Goal: Information Seeking & Learning: Check status

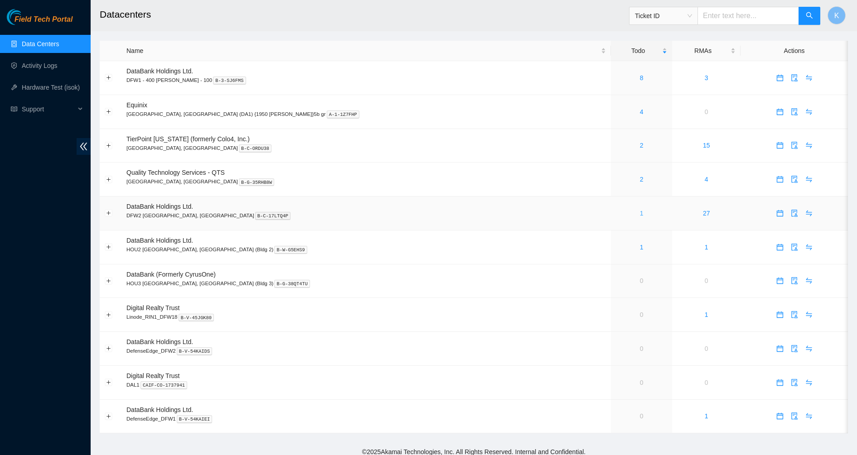
click at [640, 213] on link "1" at bounding box center [642, 213] width 4 height 7
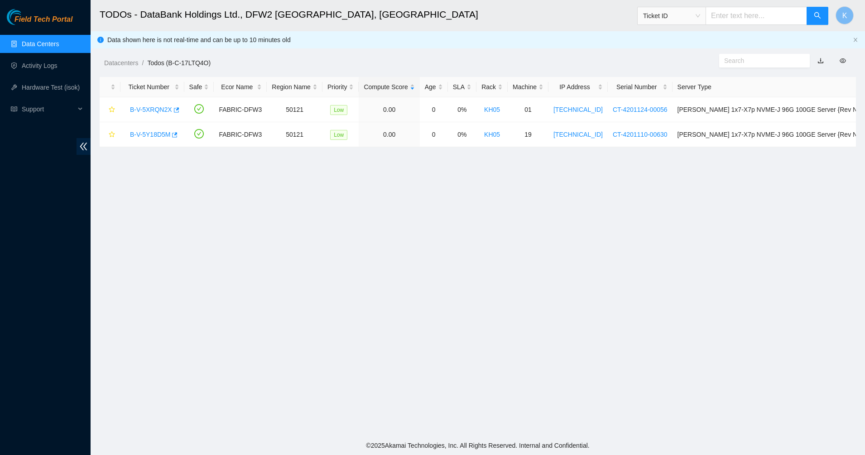
click at [319, 193] on main "TODOs - DataBank Holdings Ltd., DFW2 Richardson, TX Ticket ID K Data shown here…" at bounding box center [478, 218] width 775 height 436
drag, startPoint x: 706, startPoint y: 198, endPoint x: 356, endPoint y: 60, distance: 376.3
click at [356, 60] on main "TODOs - DataBank Holdings Ltd., DFW2 Richardson, TX Ticket ID K Data shown here…" at bounding box center [478, 218] width 775 height 436
click at [433, 201] on main "TODOs - DataBank Holdings Ltd., DFW2 Richardson, TX Ticket ID K Data shown here…" at bounding box center [478, 218] width 775 height 436
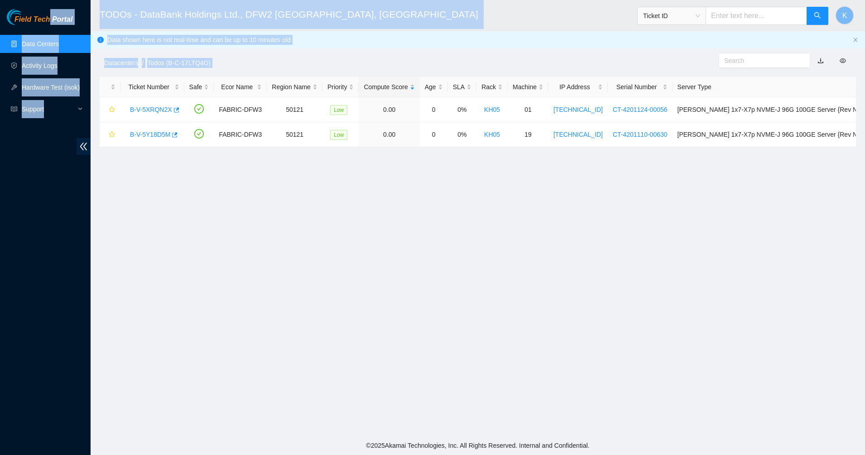
drag, startPoint x: 647, startPoint y: 200, endPoint x: 135, endPoint y: 4, distance: 548.8
click at [47, 0] on html "Field Tech Portal Data Centers Activity Logs Hardware Test (isok) Support TODOs…" at bounding box center [432, 227] width 865 height 455
click at [140, 4] on h2 "TODOs - DataBank Holdings Ltd., DFW2 Richardson, TX" at bounding box center [396, 14] width 593 height 29
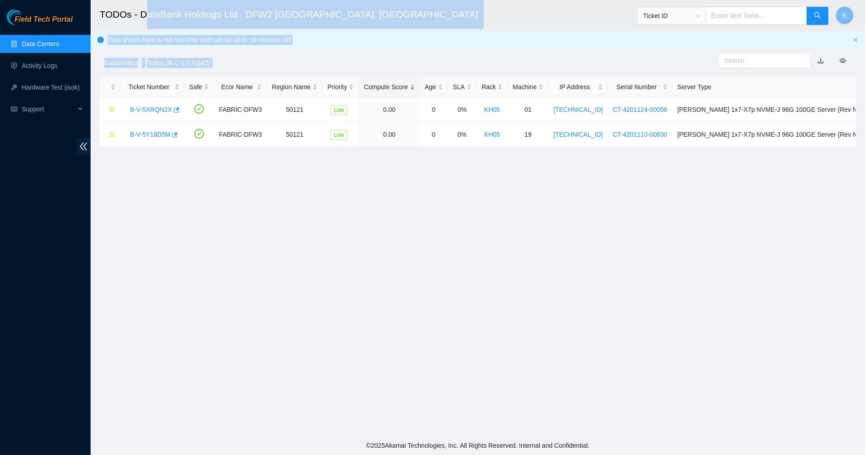
drag, startPoint x: 147, startPoint y: 17, endPoint x: 560, endPoint y: 312, distance: 506.7
click at [560, 312] on main "TODOs - DataBank Holdings Ltd., DFW2 Richardson, TX Ticket ID K Data shown here…" at bounding box center [478, 218] width 775 height 436
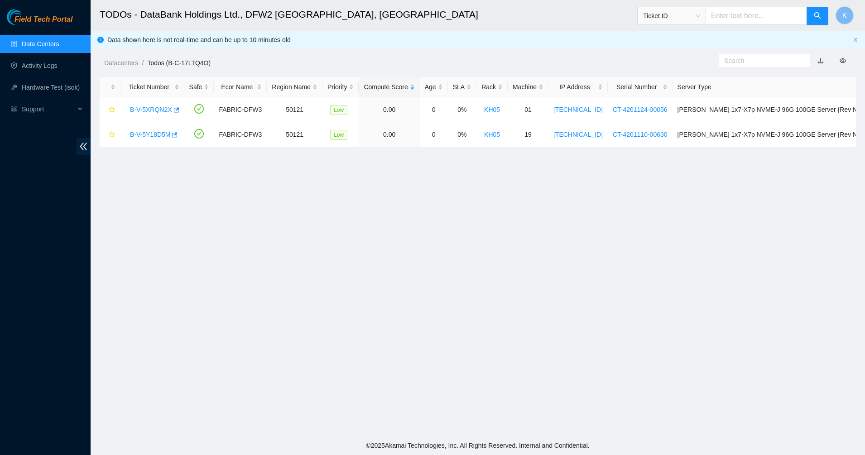
click at [444, 448] on footer "© 2025 Akamai Technologies, Inc. All Rights Reserved. Internal and Confidential." at bounding box center [478, 445] width 775 height 19
click at [531, 435] on main "TODOs - DataBank Holdings Ltd., DFW2 Richardson, TX Ticket ID K Data shown here…" at bounding box center [478, 218] width 775 height 436
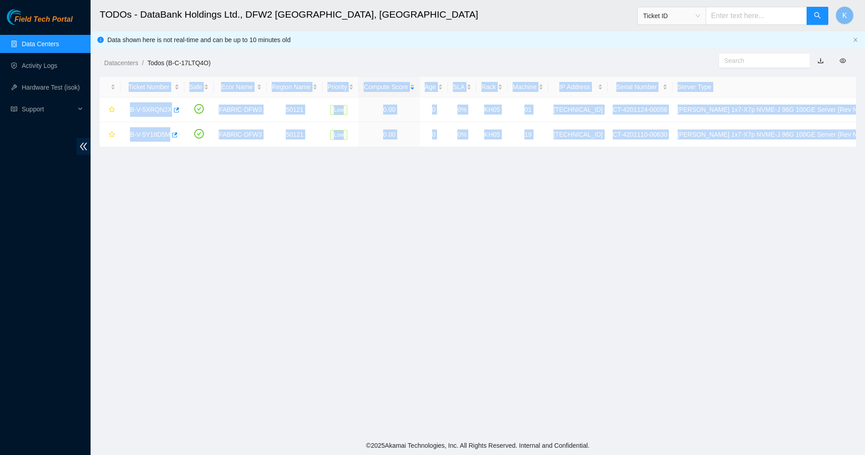
click at [531, 435] on main "TODOs - DataBank Holdings Ltd., DFW2 Richardson, TX Ticket ID K Data shown here…" at bounding box center [478, 218] width 775 height 436
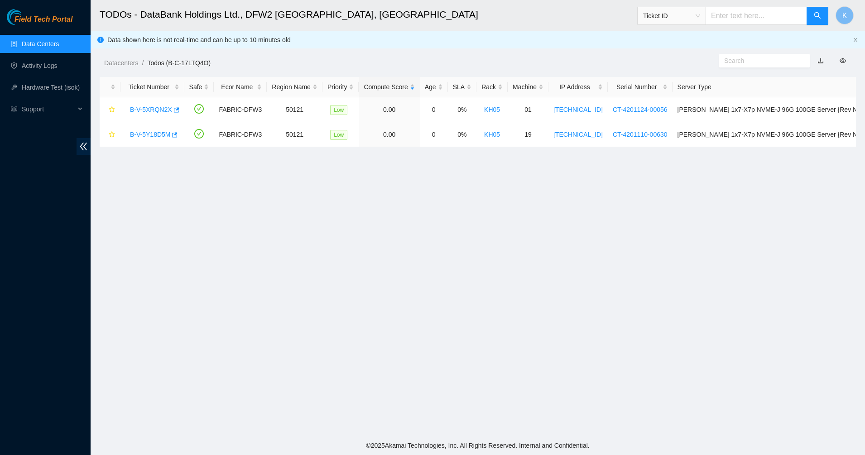
click at [559, 439] on footer "© 2025 Akamai Technologies, Inc. All Rights Reserved. Internal and Confidential." at bounding box center [478, 445] width 775 height 19
click at [596, 443] on footer "© 2025 Akamai Technologies, Inc. All Rights Reserved. Internal and Confidential." at bounding box center [478, 445] width 775 height 19
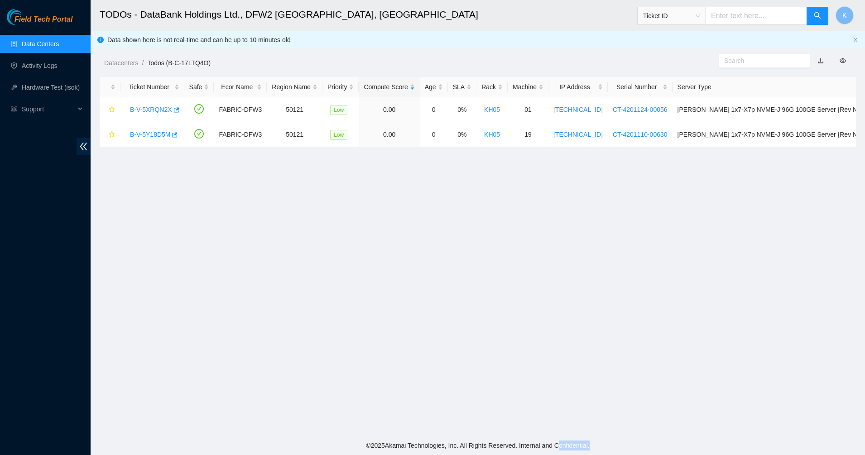
click at [596, 443] on footer "© 2025 Akamai Technologies, Inc. All Rights Reserved. Internal and Confidential." at bounding box center [478, 445] width 775 height 19
click at [519, 453] on footer "© 2025 Akamai Technologies, Inc. All Rights Reserved. Internal and Confidential." at bounding box center [478, 445] width 775 height 19
click at [285, 401] on main "TODOs - DataBank Holdings Ltd., DFW2 Richardson, TX Ticket ID K Data shown here…" at bounding box center [478, 218] width 775 height 436
click at [58, 46] on link "Data Centers" at bounding box center [40, 43] width 37 height 7
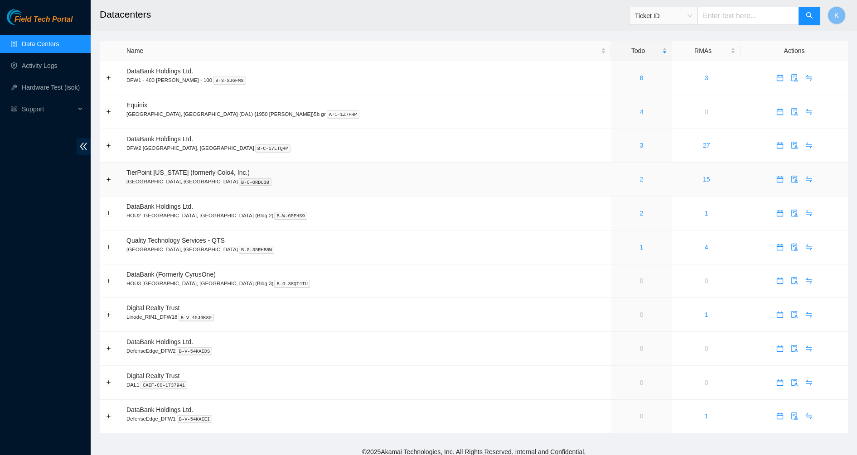
click at [640, 180] on link "2" at bounding box center [642, 179] width 4 height 7
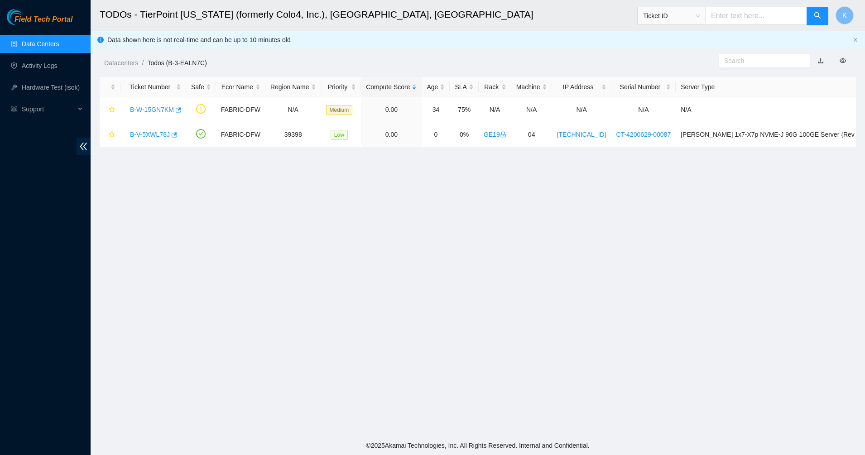
click at [52, 47] on link "Data Centers" at bounding box center [40, 43] width 37 height 7
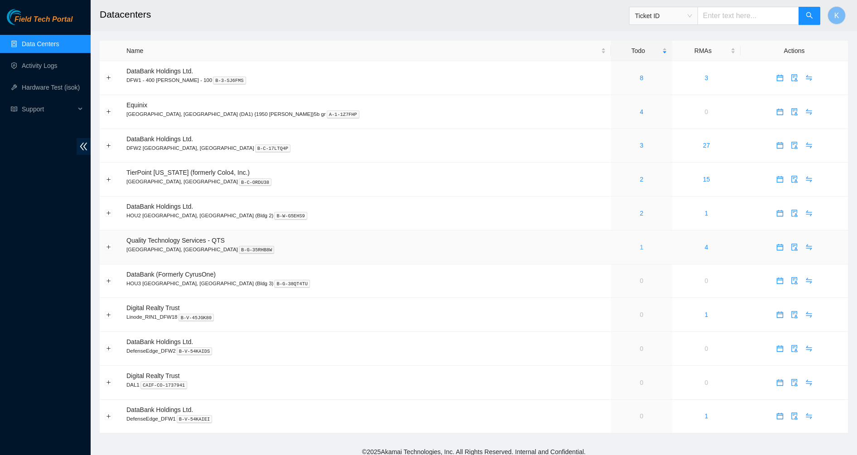
click at [640, 247] on link "1" at bounding box center [642, 247] width 4 height 7
drag, startPoint x: 0, startPoint y: 0, endPoint x: 681, endPoint y: 18, distance: 681.2
click at [681, 18] on span "Ticket ID B-V-5R761YV" at bounding box center [725, 16] width 192 height 18
type input "B-V-5R761YV"
click at [756, 23] on input "B-V-5R761YV" at bounding box center [747, 16] width 101 height 18
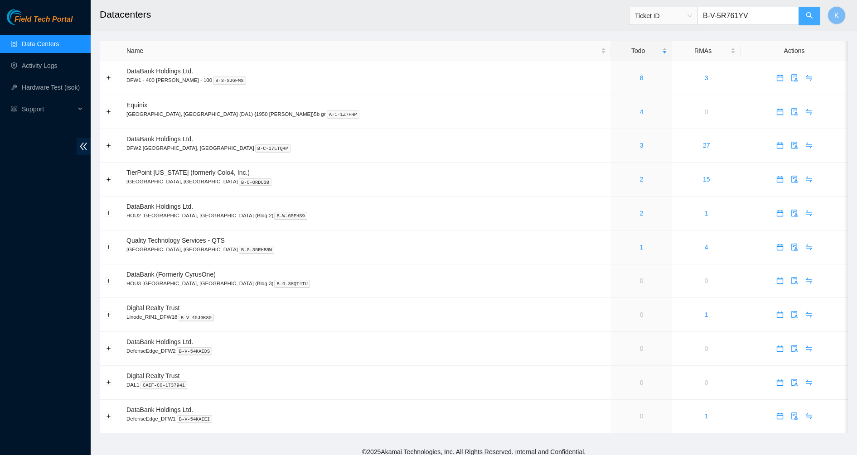
click at [811, 13] on icon "search" at bounding box center [809, 15] width 7 height 7
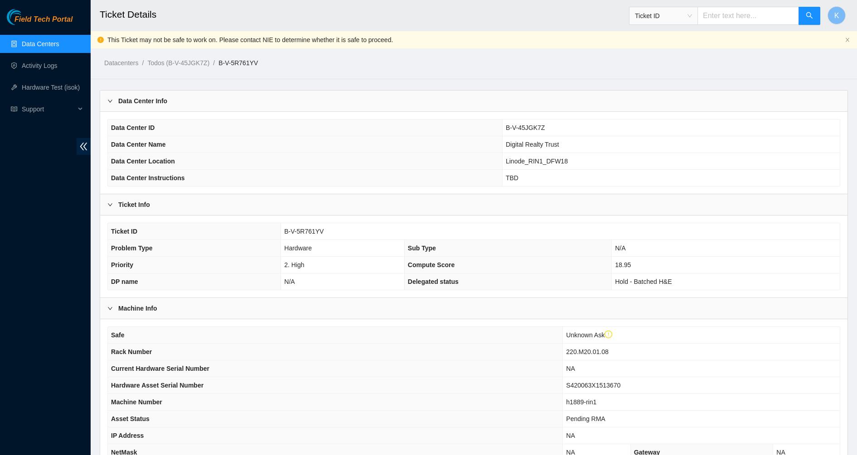
click at [124, 204] on b "Ticket Info" at bounding box center [134, 205] width 32 height 10
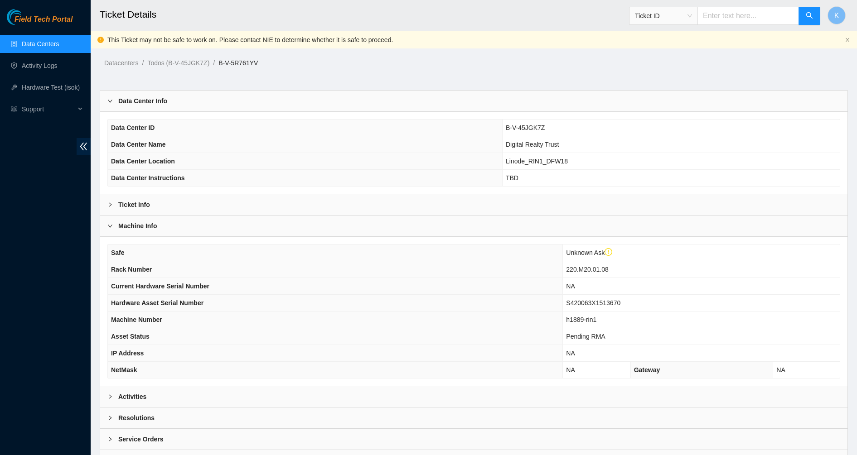
click at [154, 206] on div "Ticket Info" at bounding box center [473, 204] width 747 height 21
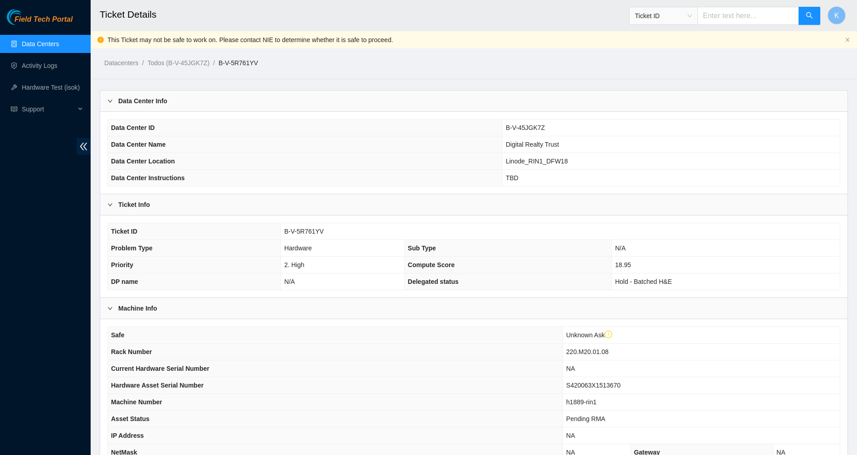
click at [130, 305] on b "Machine Info" at bounding box center [137, 309] width 39 height 10
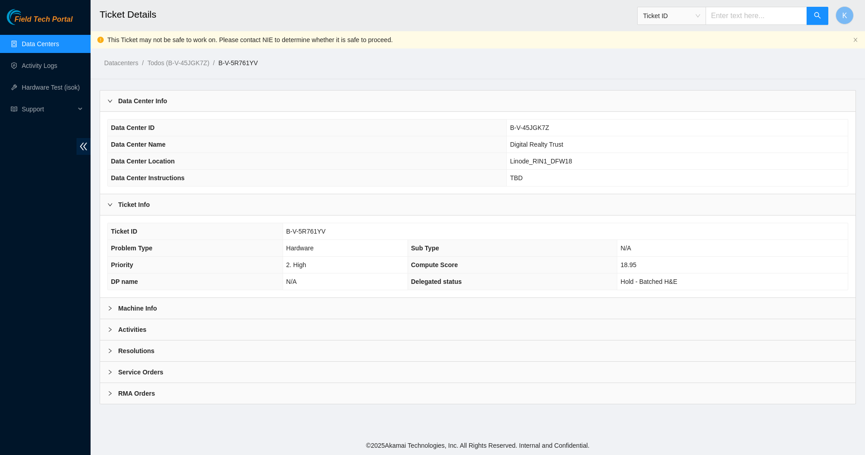
click at [130, 305] on b "Machine Info" at bounding box center [137, 309] width 39 height 10
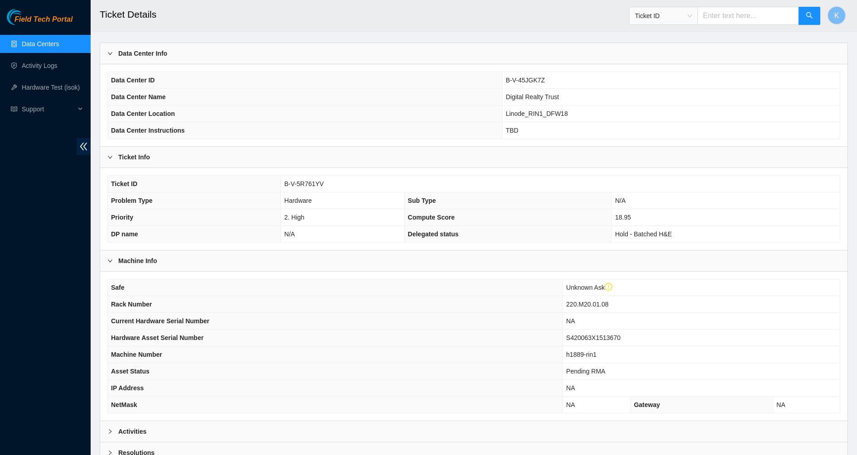
scroll to position [113, 0]
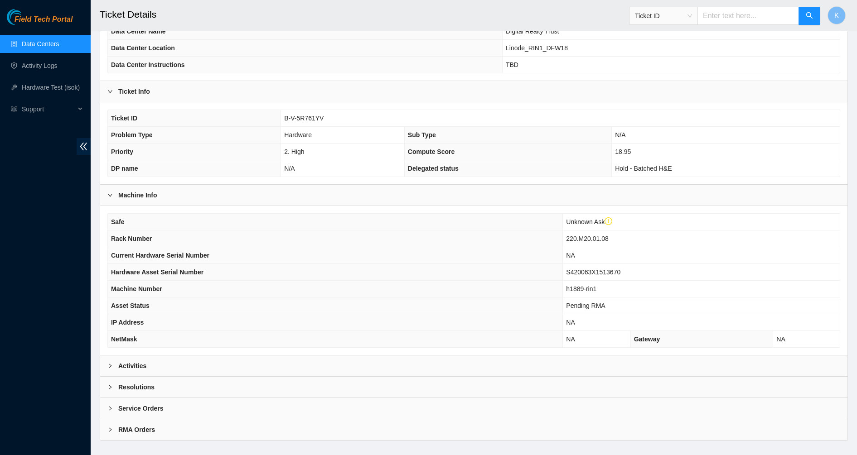
click at [174, 373] on div "Activities" at bounding box center [473, 366] width 747 height 21
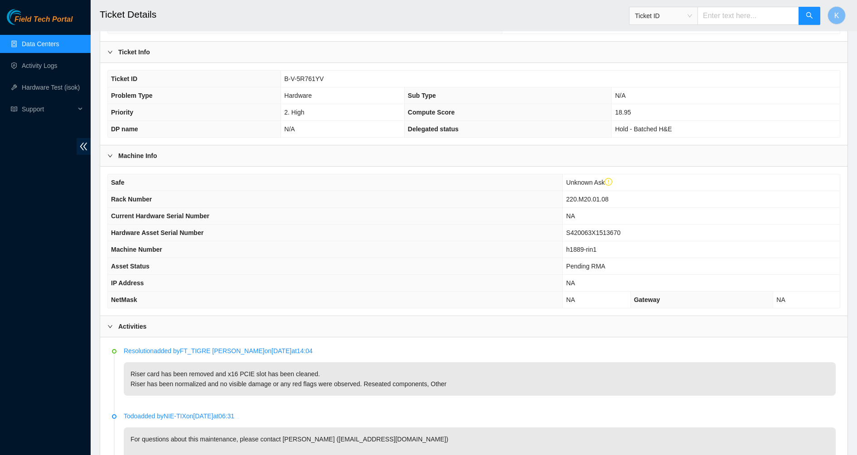
scroll to position [170, 0]
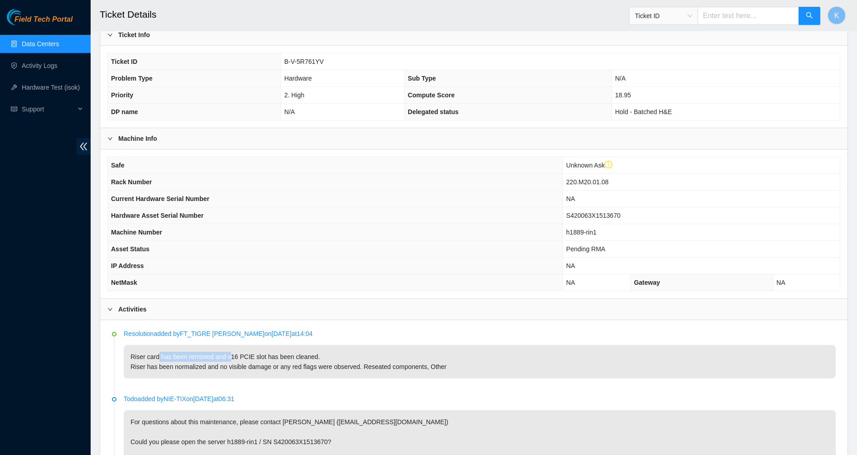
drag, startPoint x: 159, startPoint y: 361, endPoint x: 229, endPoint y: 361, distance: 70.2
click at [229, 361] on p "Riser card has been removed and x16 PCIE slot has been cleaned. Riser has been …" at bounding box center [480, 362] width 712 height 34
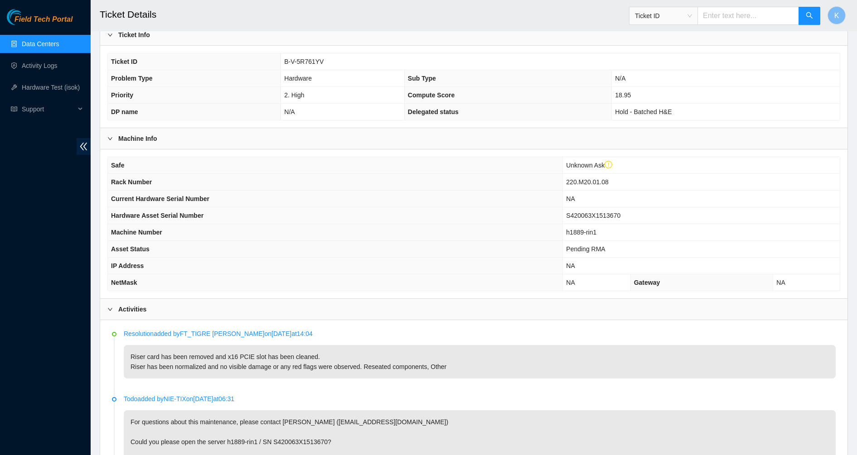
click at [233, 364] on p "Riser card has been removed and x16 PCIE slot has been cleaned. Riser has been …" at bounding box center [480, 362] width 712 height 34
click at [233, 365] on p "Riser card has been removed and x16 PCIE slot has been cleaned. Riser has been …" at bounding box center [480, 362] width 712 height 34
click at [220, 371] on p "Riser card has been removed and x16 PCIE slot has been cleaned. Riser has been …" at bounding box center [480, 362] width 712 height 34
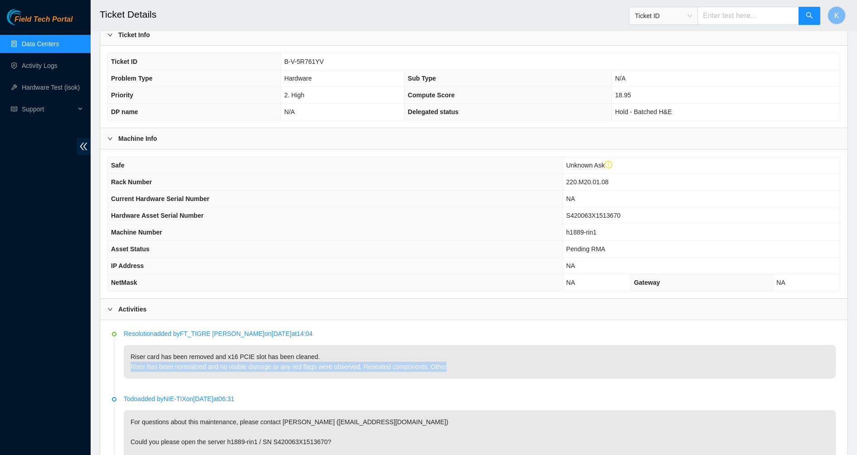
click at [220, 371] on p "Riser card has been removed and x16 PCIE slot has been cleaned. Riser has been …" at bounding box center [480, 362] width 712 height 34
click at [265, 371] on p "Riser card has been removed and x16 PCIE slot has been cleaned. Riser has been …" at bounding box center [480, 362] width 712 height 34
click at [288, 369] on p "Riser card has been removed and x16 PCIE slot has been cleaned. Riser has been …" at bounding box center [480, 362] width 712 height 34
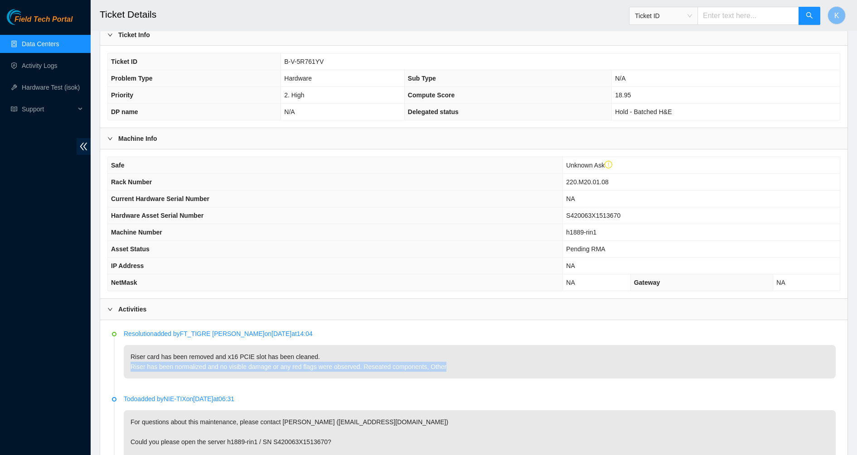
click at [288, 369] on p "Riser card has been removed and x16 PCIE slot has been cleaned. Riser has been …" at bounding box center [480, 362] width 712 height 34
click at [214, 370] on p "Riser card has been removed and x16 PCIE slot has been cleaned. Riser has been …" at bounding box center [480, 362] width 712 height 34
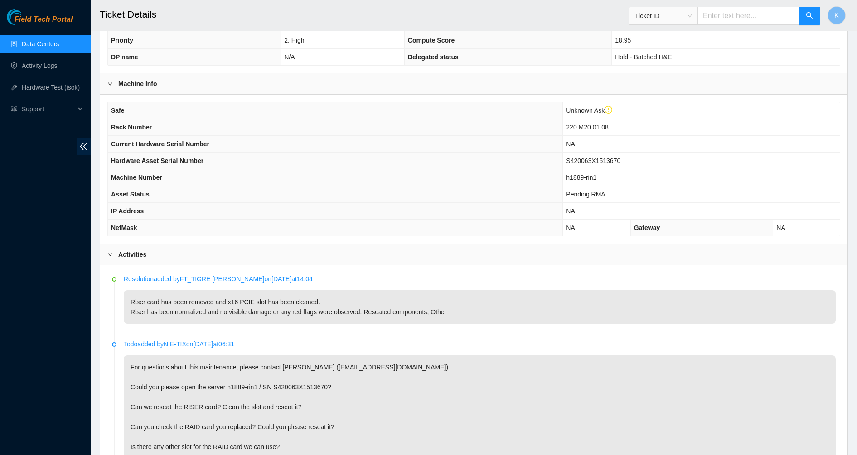
scroll to position [283, 0]
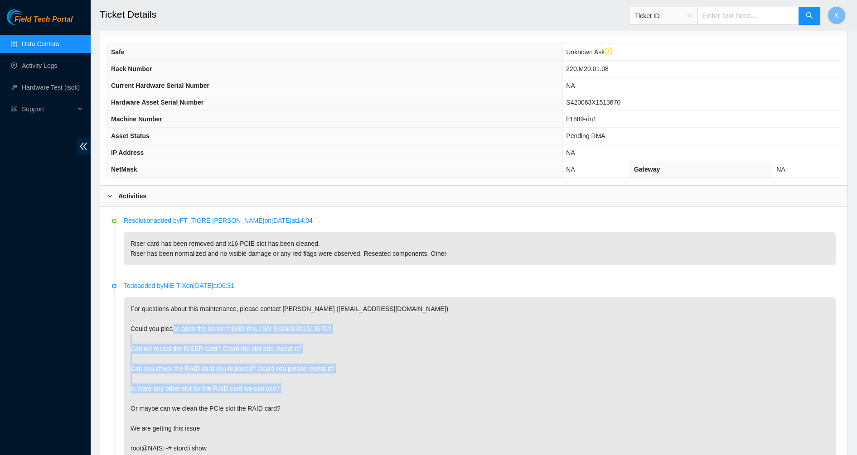
drag, startPoint x: 179, startPoint y: 332, endPoint x: 364, endPoint y: 414, distance: 202.0
click at [364, 414] on p "For questions about this maintenance, please contact [PERSON_NAME] ([EMAIL_ADDR…" at bounding box center [480, 443] width 712 height 293
click at [367, 416] on p "For questions about this maintenance, please contact [PERSON_NAME] ([EMAIL_ADDR…" at bounding box center [480, 443] width 712 height 293
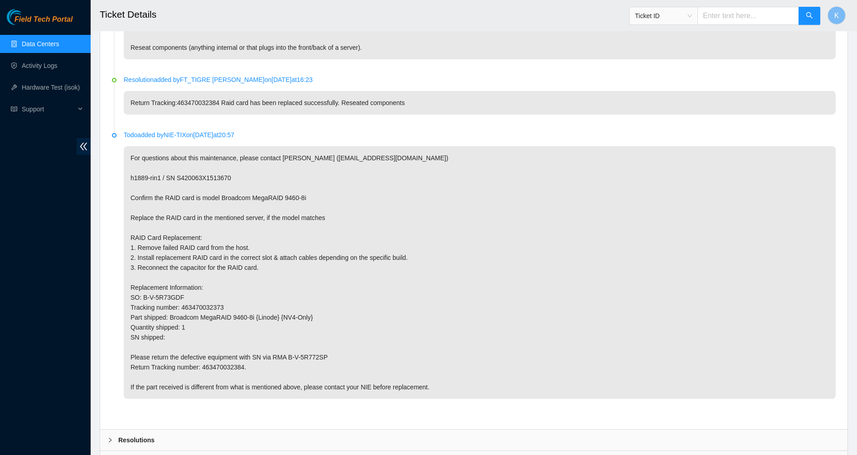
scroll to position [880, 0]
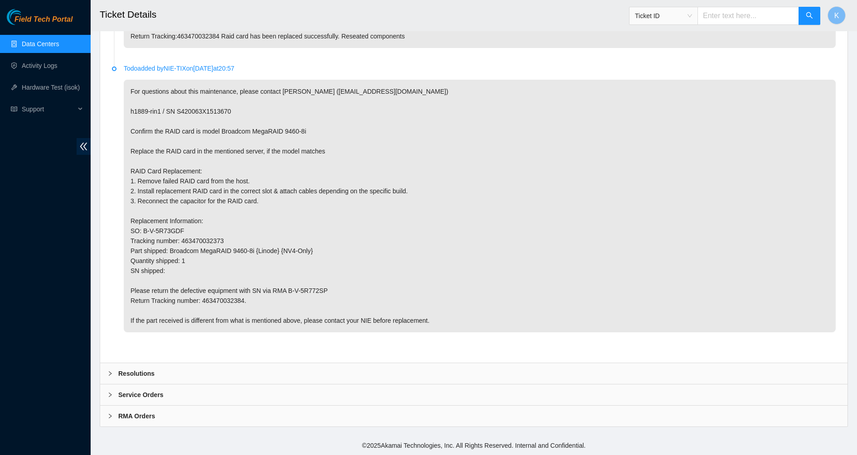
click at [122, 376] on b "Resolutions" at bounding box center [136, 374] width 36 height 10
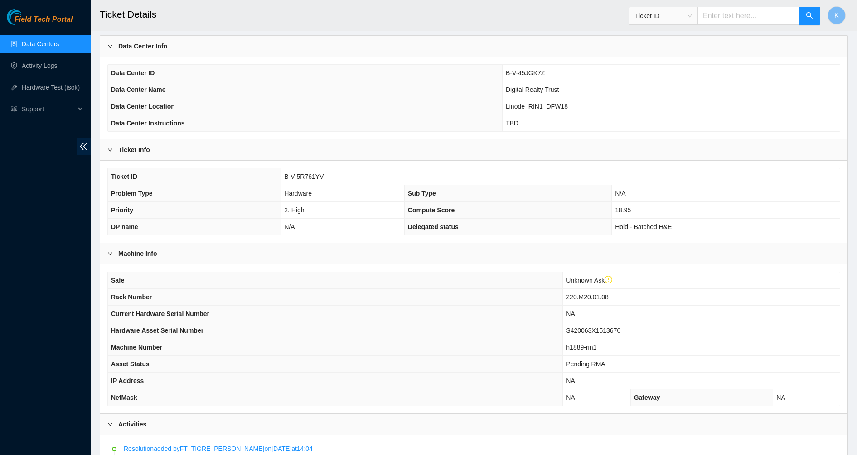
scroll to position [0, 0]
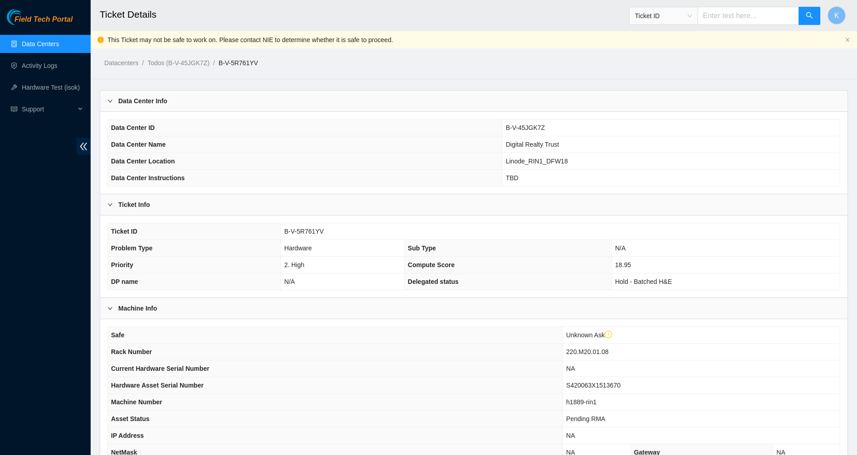
click at [36, 48] on link "Data Centers" at bounding box center [40, 43] width 37 height 7
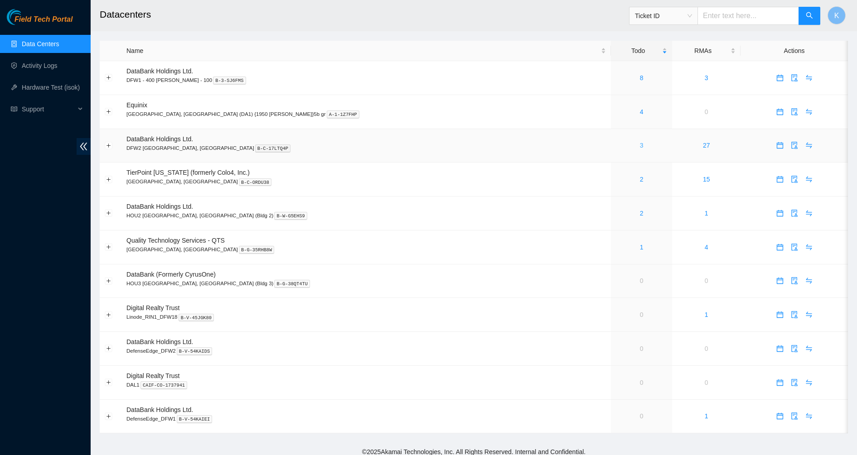
click at [640, 146] on link "3" at bounding box center [642, 145] width 4 height 7
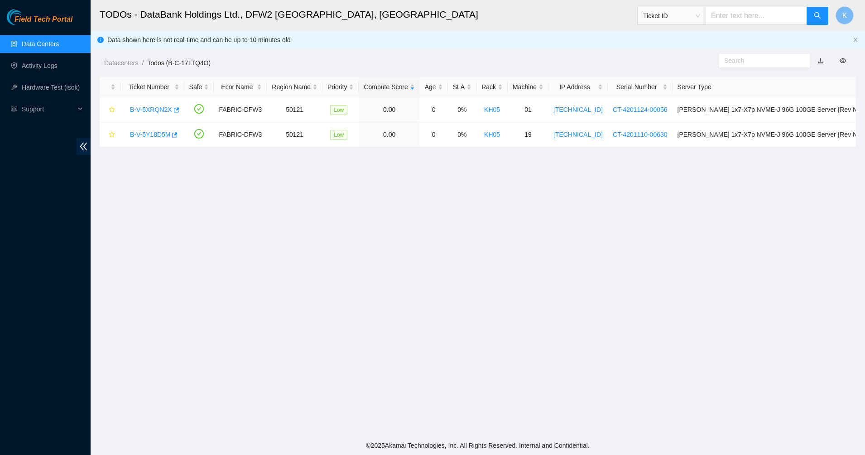
drag, startPoint x: 256, startPoint y: 99, endPoint x: 347, endPoint y: 71, distance: 95.0
click at [347, 72] on main "TODOs - DataBank Holdings Ltd., DFW2 Richardson, TX Ticket ID K Data shown here…" at bounding box center [478, 218] width 775 height 436
click at [347, 69] on main "TODOs - DataBank Holdings Ltd., DFW2 Richardson, TX Ticket ID K Data shown here…" at bounding box center [478, 218] width 775 height 436
click at [50, 45] on link "Data Centers" at bounding box center [40, 43] width 37 height 7
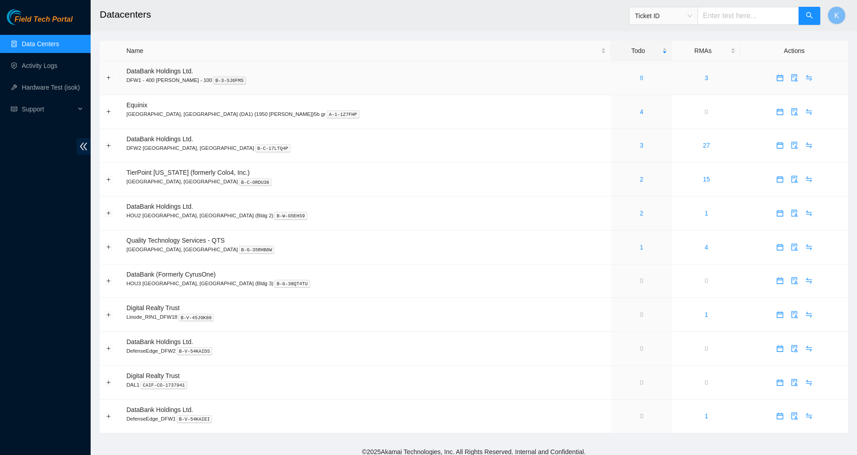
click at [640, 81] on link "8" at bounding box center [642, 77] width 4 height 7
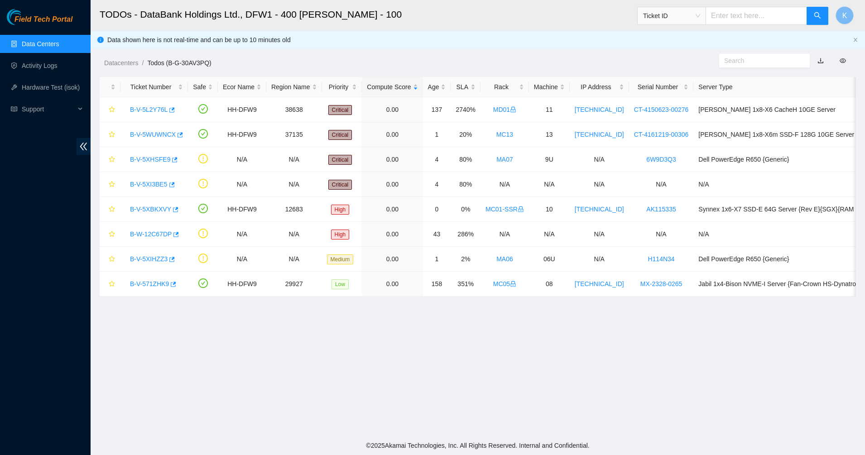
click at [390, 43] on div "Datacenters / Todos (B-G-30AV3PQ) /" at bounding box center [381, 42] width 581 height 51
click at [362, 26] on h2 "TODOs - DataBank Holdings Ltd., DFW1 - 400 S. Akard - 100" at bounding box center [396, 14] width 593 height 29
click at [360, 19] on h2 "TODOs - DataBank Holdings Ltd., DFW1 - 400 S. Akard - 100" at bounding box center [396, 14] width 593 height 29
click at [353, 14] on h2 "TODOs - DataBank Holdings Ltd., DFW1 - 400 S. Akard - 100" at bounding box center [396, 14] width 593 height 29
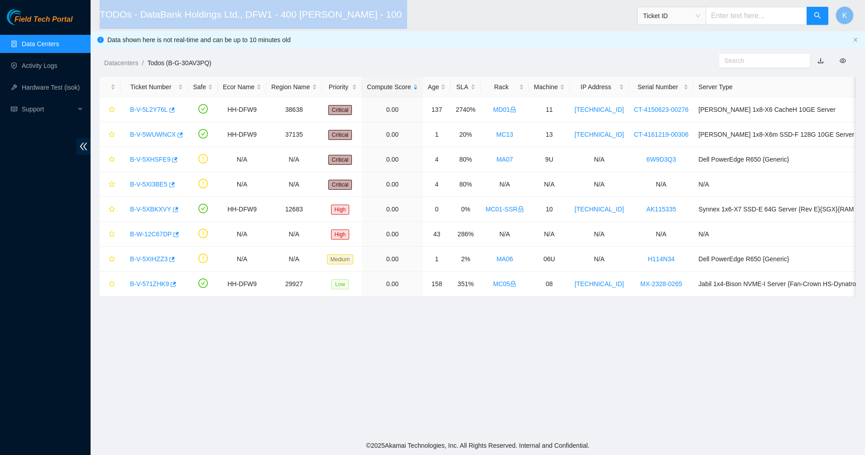
click at [353, 14] on h2 "TODOs - DataBank Holdings Ltd., DFW1 - 400 S. Akard - 100" at bounding box center [396, 14] width 593 height 29
click at [309, 13] on h2 "TODOs - DataBank Holdings Ltd., DFW1 - 400 S. Akard - 100" at bounding box center [396, 14] width 593 height 29
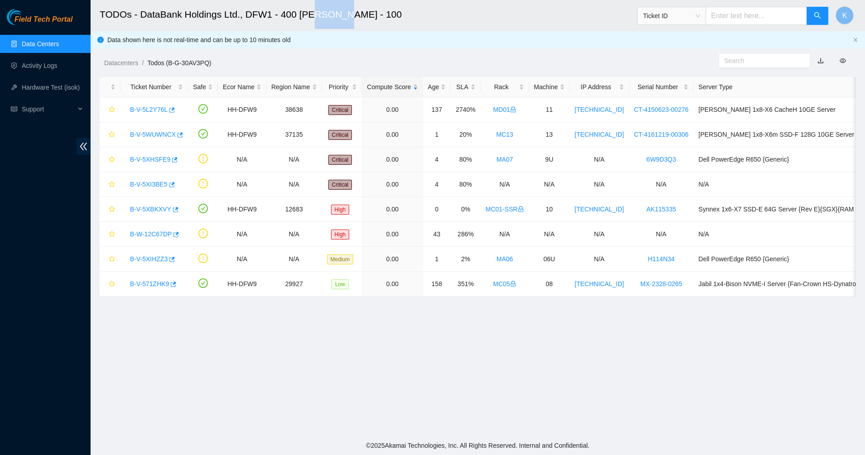
click at [309, 13] on h2 "TODOs - DataBank Holdings Ltd., DFW1 - 400 S. Akard - 100" at bounding box center [396, 14] width 593 height 29
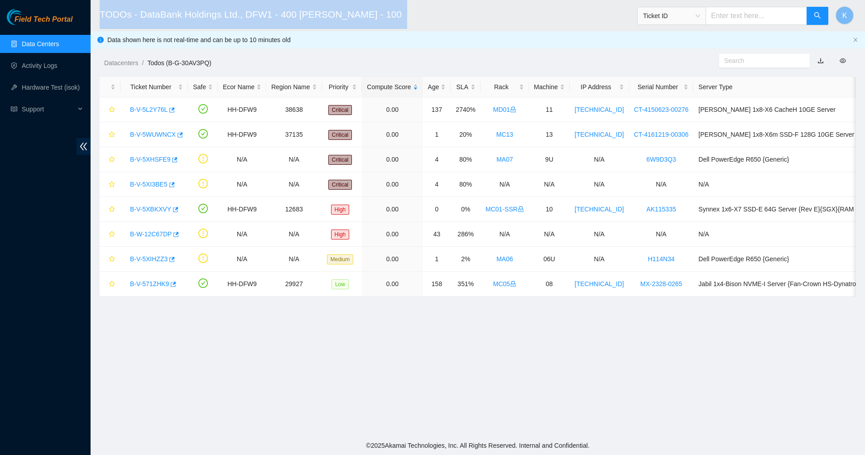
click at [309, 13] on h2 "TODOs - DataBank Holdings Ltd., DFW1 - 400 S. Akard - 100" at bounding box center [396, 14] width 593 height 29
click at [273, 13] on h2 "TODOs - DataBank Holdings Ltd., DFW1 - 400 S. Akard - 100" at bounding box center [396, 14] width 593 height 29
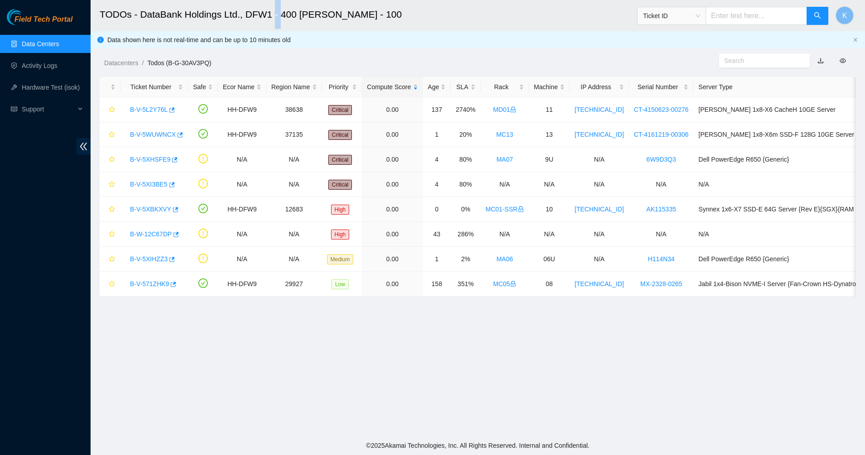
click at [273, 13] on h2 "TODOs - DataBank Holdings Ltd., DFW1 - 400 S. Akard - 100" at bounding box center [396, 14] width 593 height 29
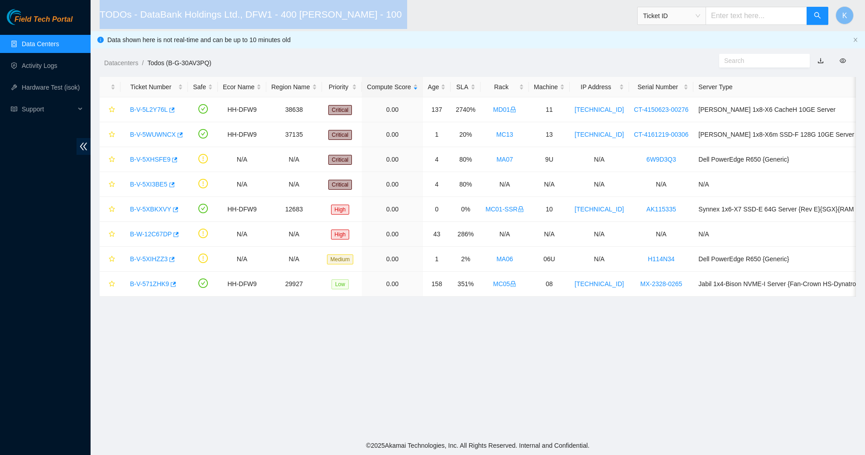
click at [273, 13] on h2 "TODOs - DataBank Holdings Ltd., DFW1 - 400 S. Akard - 100" at bounding box center [396, 14] width 593 height 29
click at [229, 13] on h2 "TODOs - DataBank Holdings Ltd., DFW1 - 400 S. Akard - 100" at bounding box center [396, 14] width 593 height 29
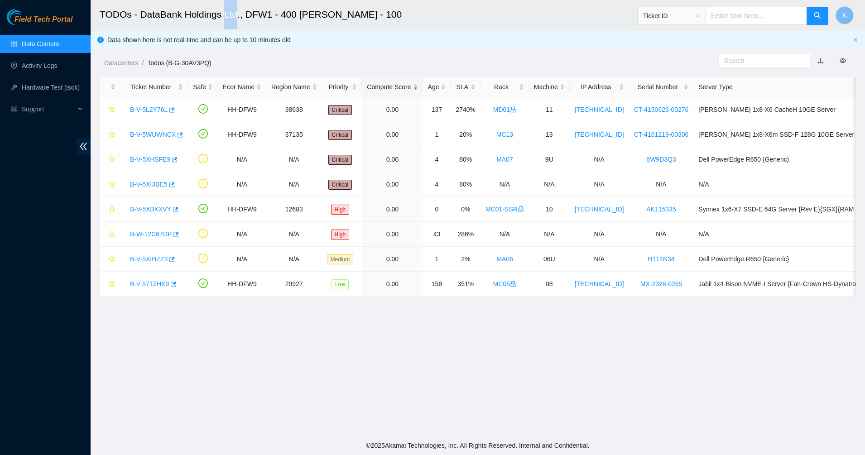
click at [229, 13] on h2 "TODOs - DataBank Holdings Ltd., DFW1 - 400 S. Akard - 100" at bounding box center [396, 14] width 593 height 29
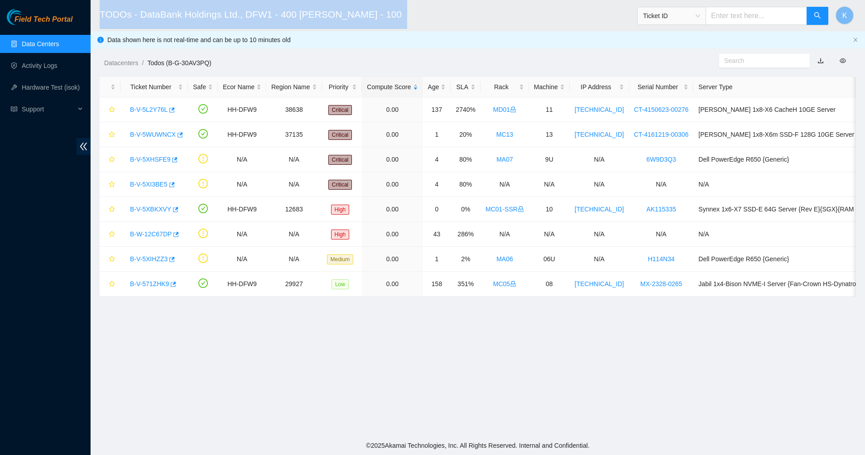
click at [229, 13] on h2 "TODOs - DataBank Holdings Ltd., DFW1 - 400 S. Akard - 100" at bounding box center [396, 14] width 593 height 29
click at [227, 13] on h2 "TODOs - DataBank Holdings Ltd., DFW1 - 400 S. Akard - 100" at bounding box center [396, 14] width 593 height 29
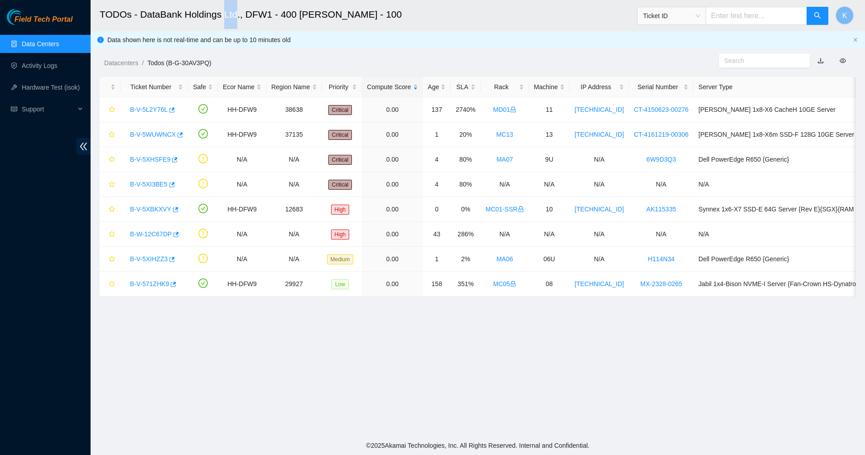
click at [227, 13] on h2 "TODOs - DataBank Holdings Ltd., DFW1 - 400 S. Akard - 100" at bounding box center [396, 14] width 593 height 29
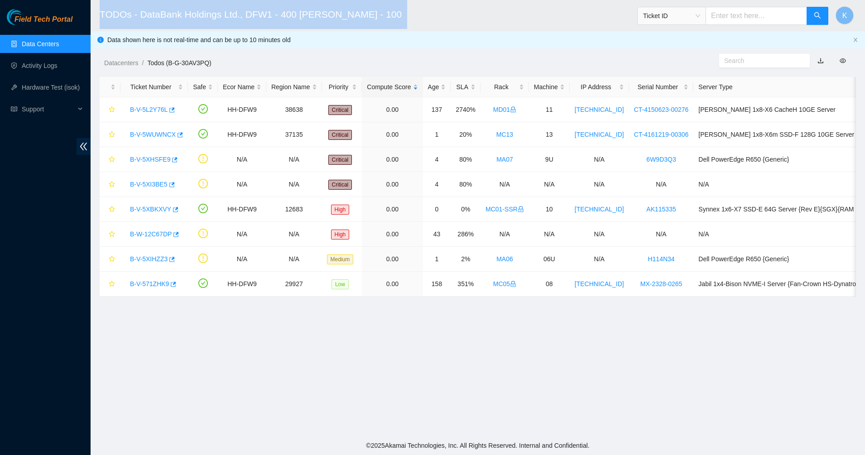
click at [227, 13] on h2 "TODOs - DataBank Holdings Ltd., DFW1 - 400 S. Akard - 100" at bounding box center [396, 14] width 593 height 29
click at [201, 13] on h2 "TODOs - DataBank Holdings Ltd., DFW1 - 400 S. Akard - 100" at bounding box center [396, 14] width 593 height 29
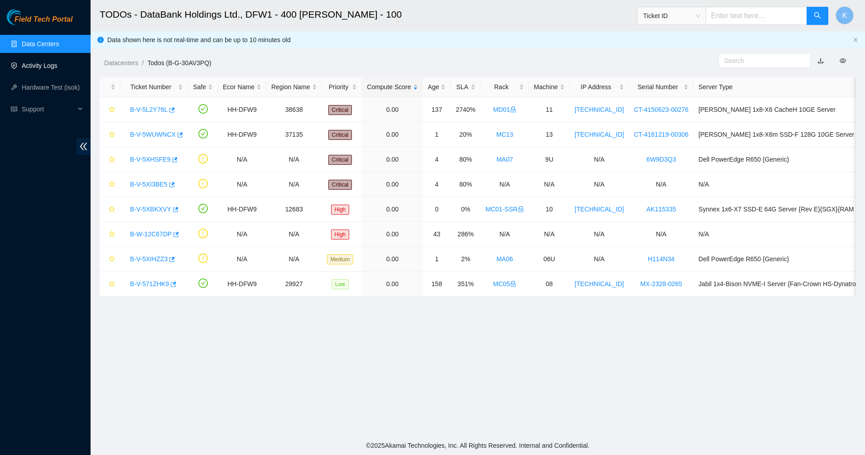
click at [51, 63] on link "Activity Logs" at bounding box center [40, 65] width 36 height 7
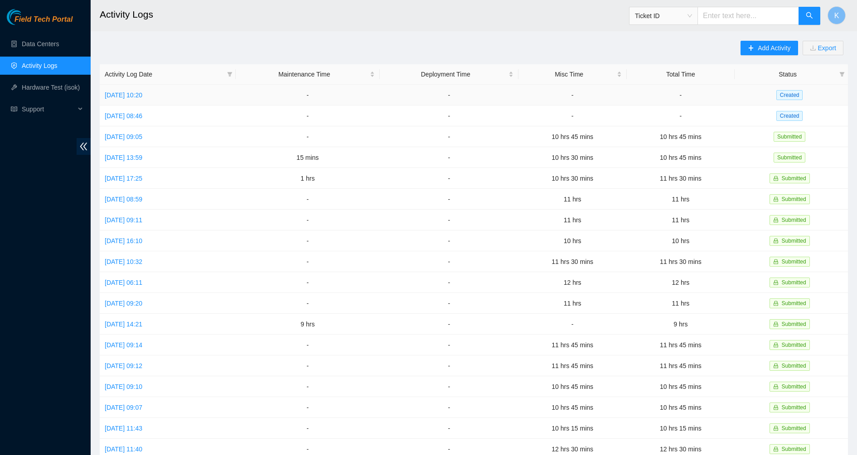
click at [150, 100] on td "Tue, 07 Oct 2025 10:20" at bounding box center [168, 95] width 136 height 21
click at [142, 95] on link "Tue, 07 Oct 2025 10:20" at bounding box center [124, 95] width 38 height 7
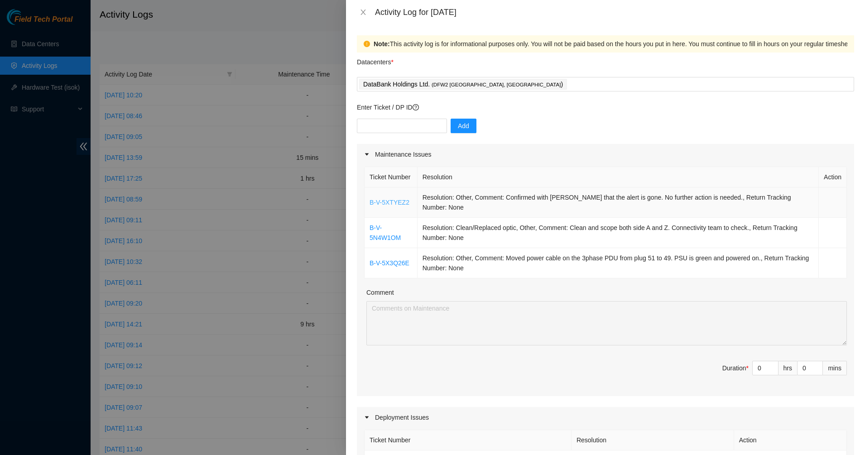
click at [401, 199] on link "B-V-5XTYEZ2" at bounding box center [390, 202] width 40 height 7
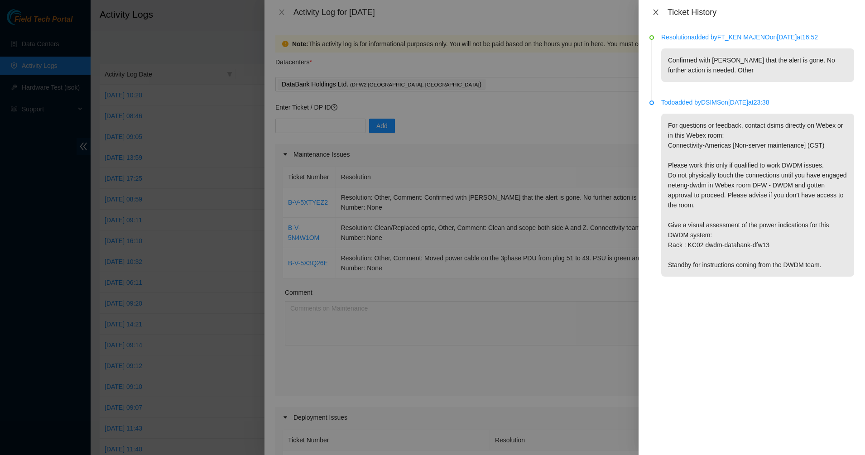
click at [653, 12] on icon "close" at bounding box center [655, 12] width 7 height 7
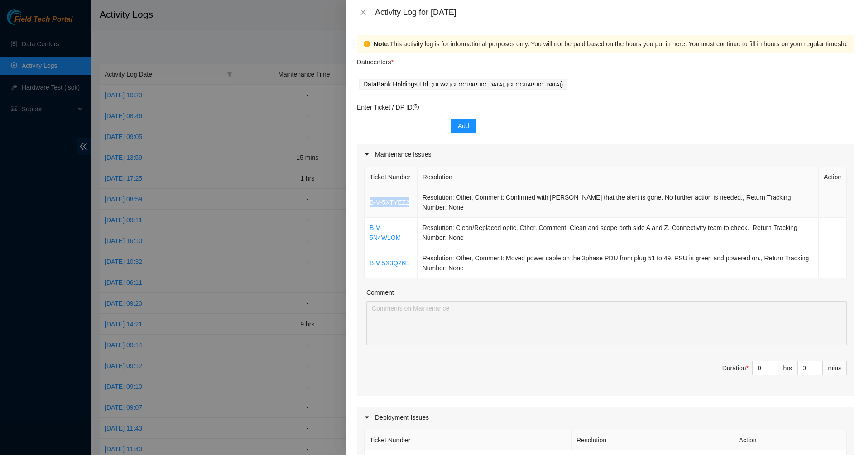
drag, startPoint x: 410, startPoint y: 201, endPoint x: 369, endPoint y: 201, distance: 40.8
click at [369, 201] on td "B-V-5XTYEZ2" at bounding box center [391, 203] width 53 height 30
copy link "B-V-5XTYEZ2"
click at [379, 204] on link "B-V-5XTYEZ2" at bounding box center [390, 202] width 40 height 7
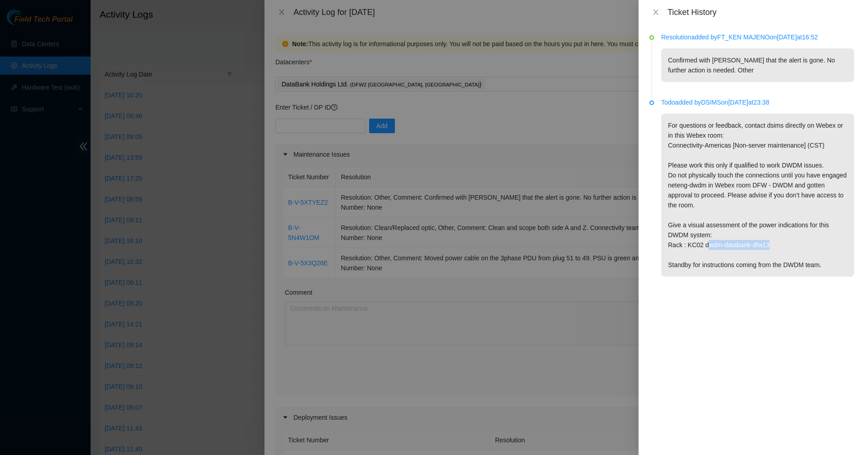
drag, startPoint x: 784, startPoint y: 246, endPoint x: 704, endPoint y: 249, distance: 79.8
click at [704, 249] on p "For questions or feedback, contact dsims directly on Webex or in this Webex roo…" at bounding box center [757, 195] width 193 height 163
copy p "wdm-databank-dfw13"
click at [652, 12] on icon "close" at bounding box center [655, 12] width 7 height 7
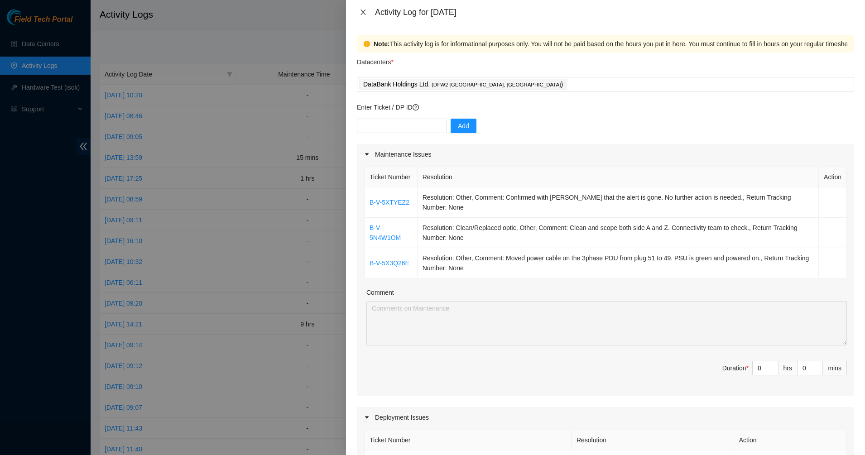
click at [366, 14] on icon "close" at bounding box center [363, 12] width 7 height 7
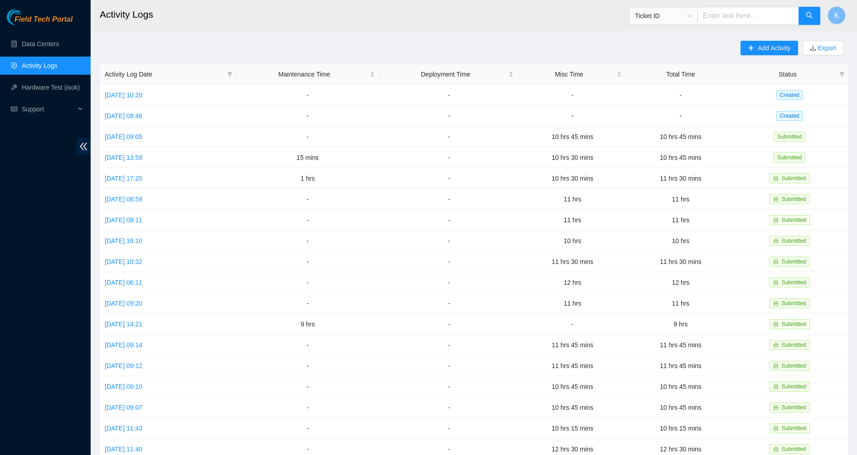
click at [336, 29] on h2 "Activity Logs" at bounding box center [393, 14] width 587 height 29
